Goal: Transaction & Acquisition: Purchase product/service

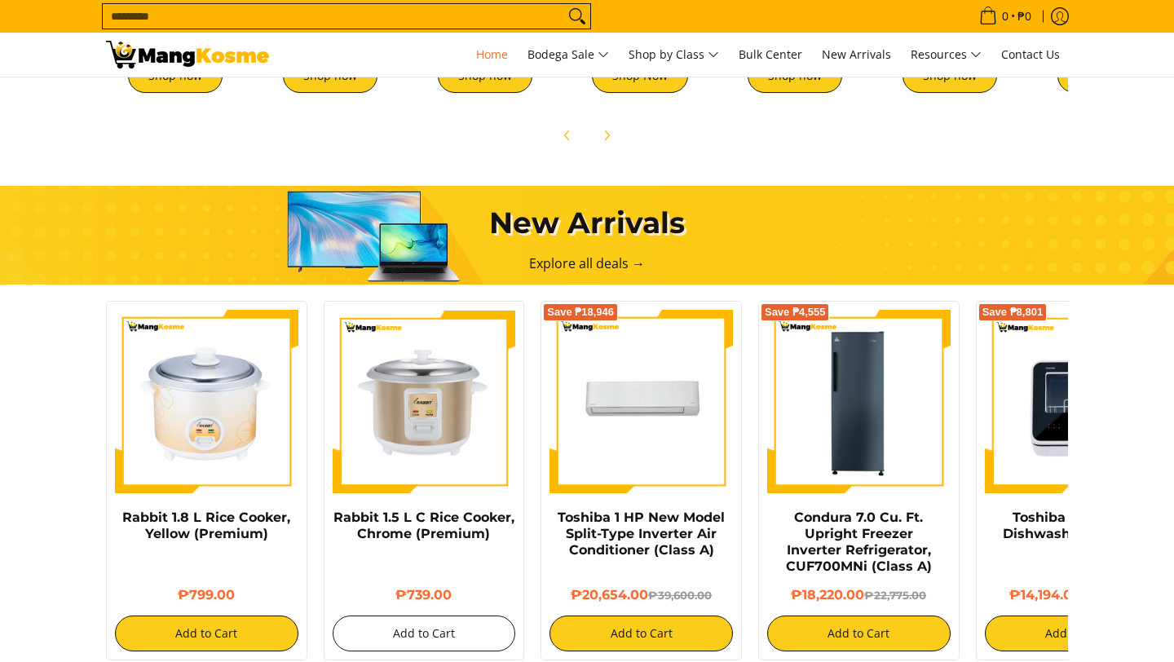
scroll to position [437, 0]
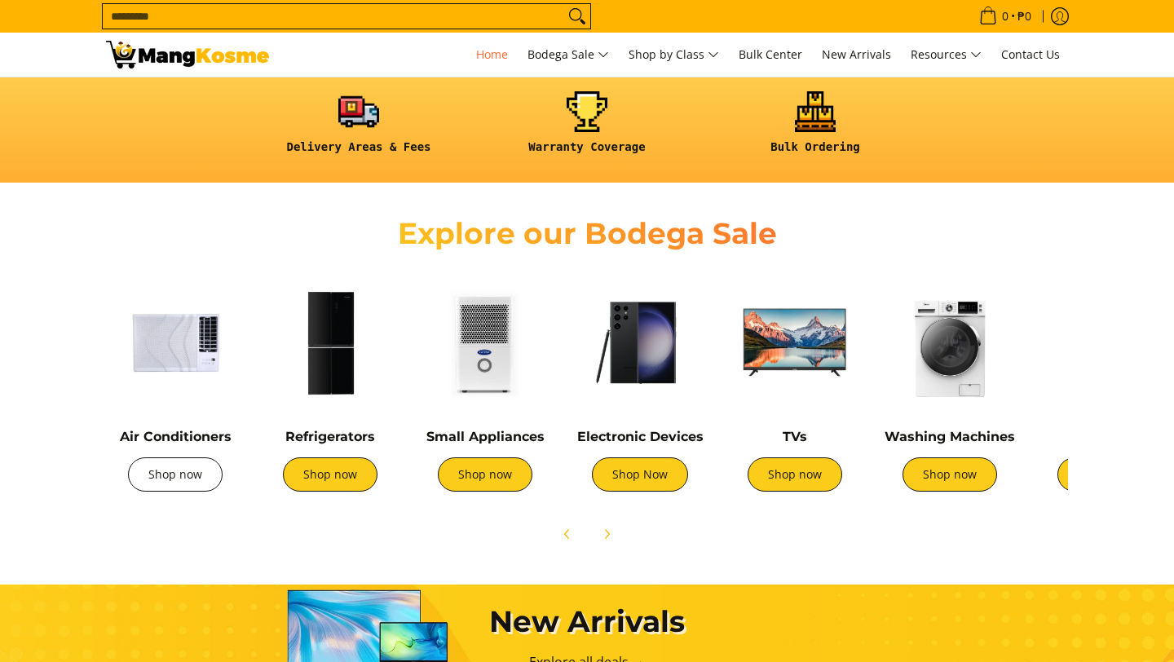
click at [170, 471] on link "Shop now" at bounding box center [175, 475] width 95 height 34
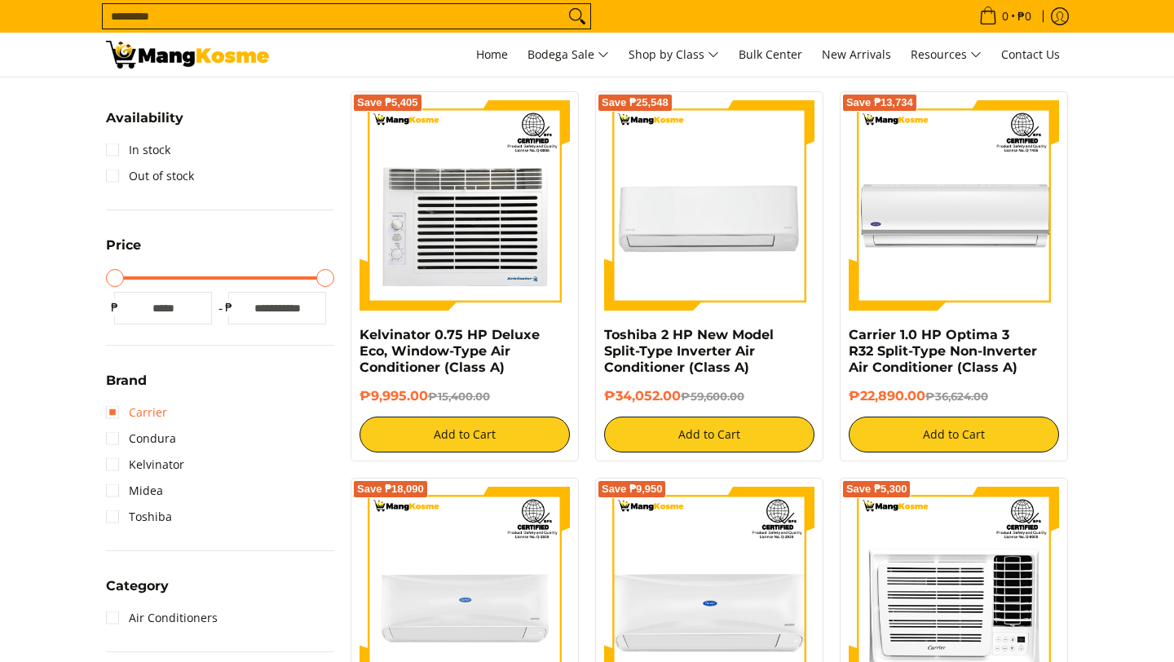
click at [145, 412] on link "Carrier" at bounding box center [136, 413] width 61 height 26
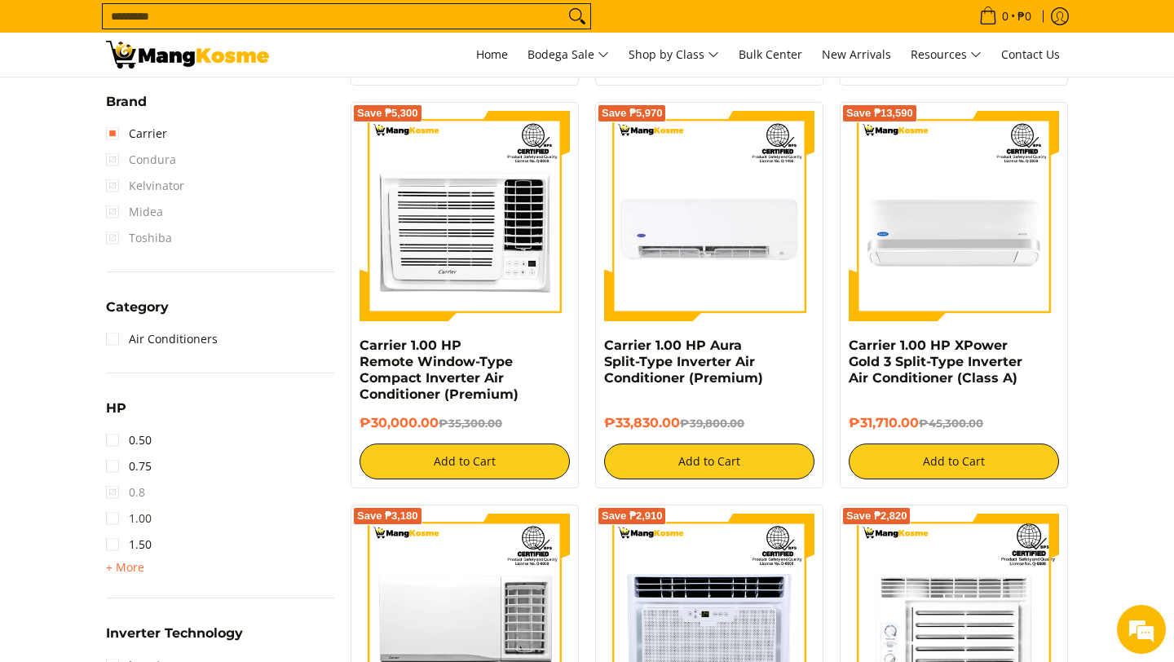
scroll to position [664, 0]
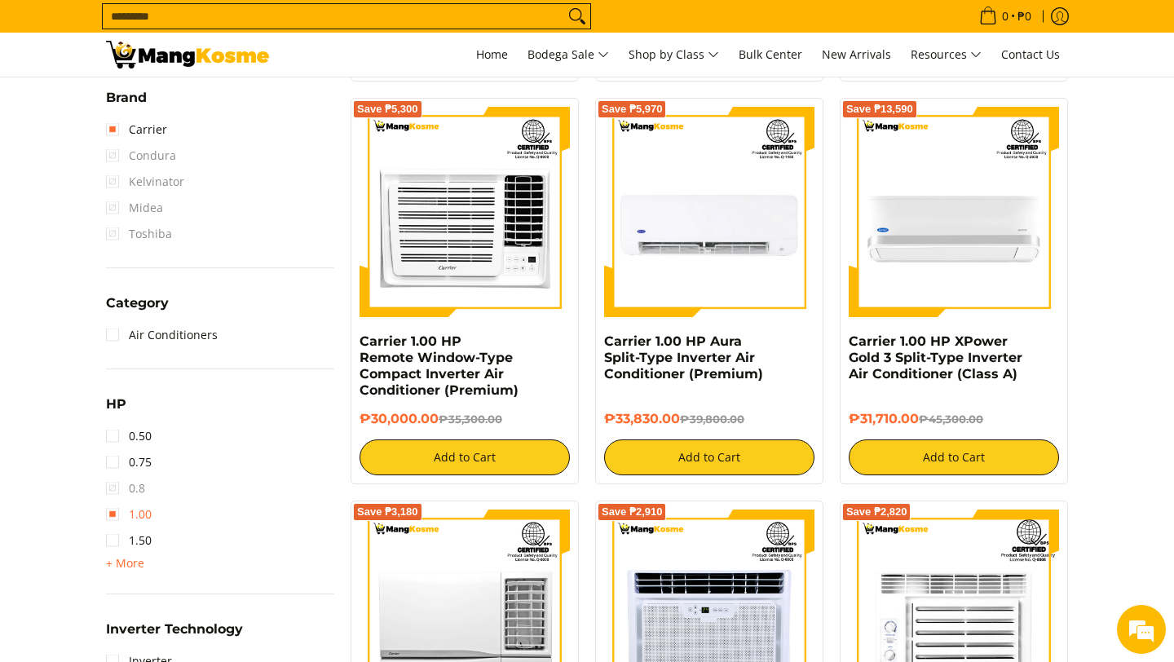
click at [130, 517] on link "1.00" at bounding box center [129, 515] width 46 height 26
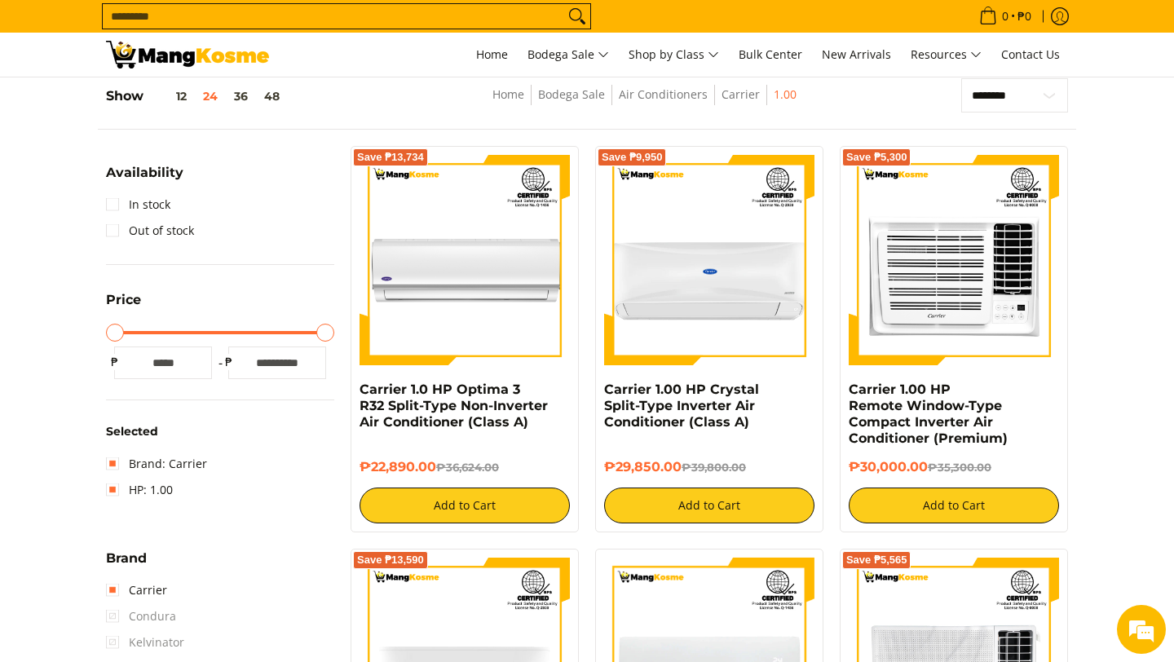
scroll to position [656, 0]
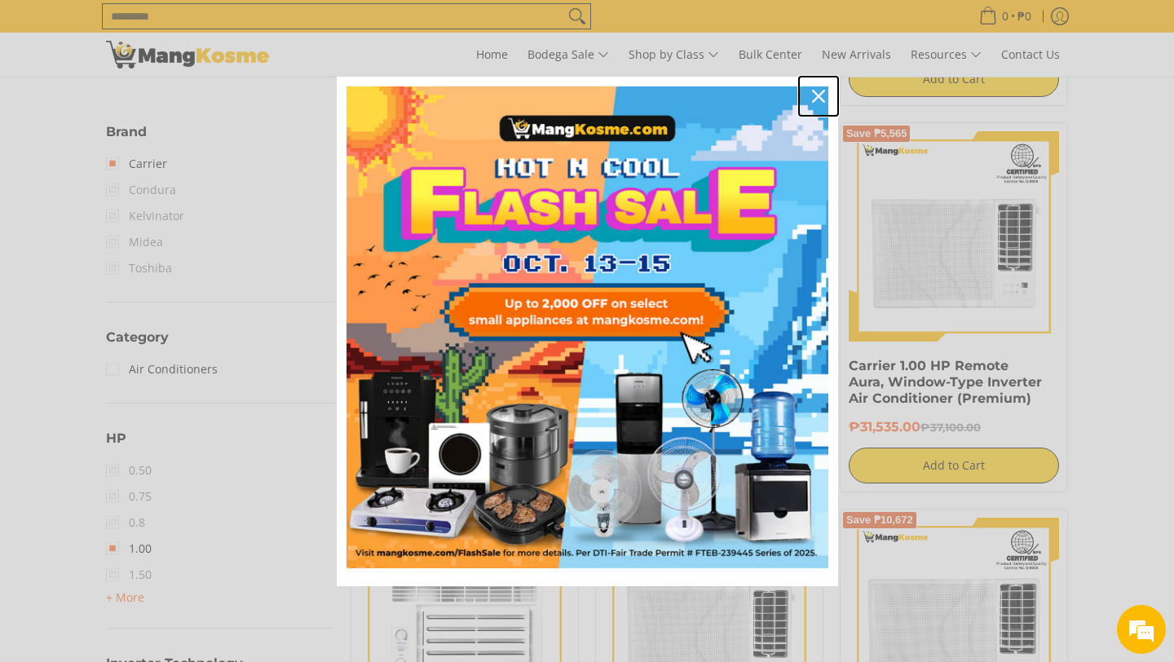
click at [815, 87] on div "Close" at bounding box center [819, 96] width 26 height 26
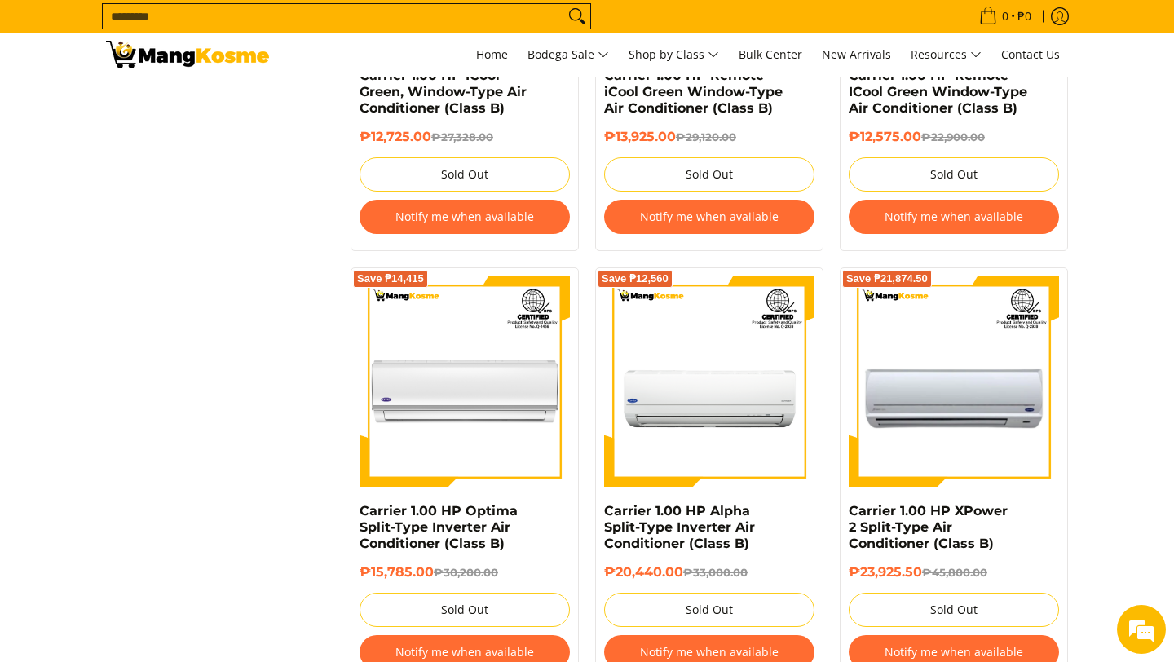
scroll to position [3643, 0]
